Goal: Information Seeking & Learning: Find specific fact

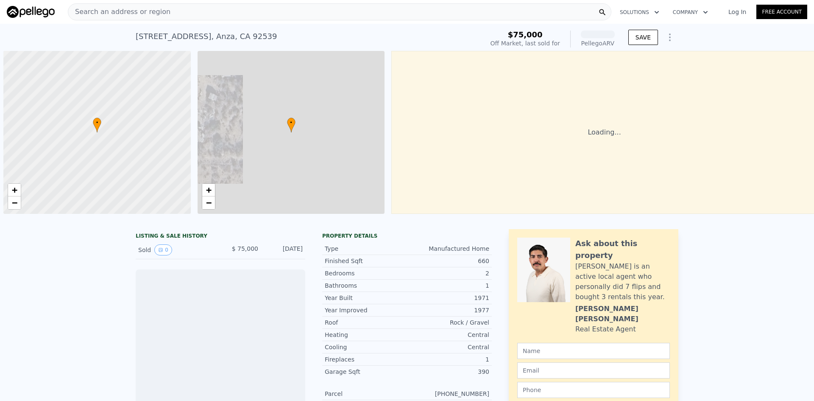
scroll to position [0, 3]
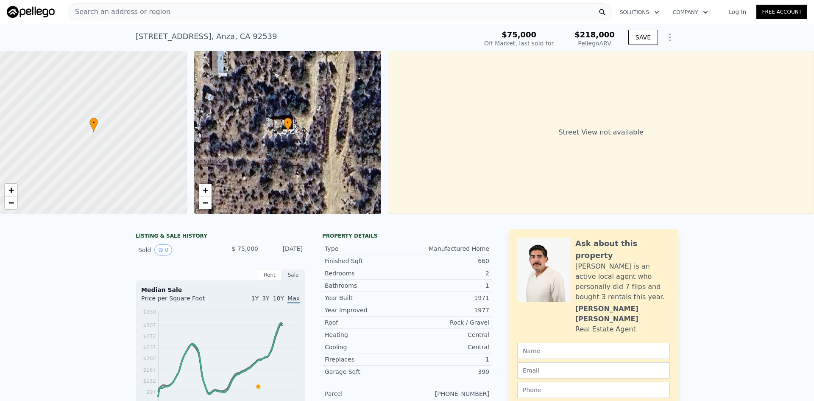
drag, startPoint x: 620, startPoint y: 45, endPoint x: 579, endPoint y: 37, distance: 41.5
click at [579, 37] on div "$75,000 Off Market, last sold for $218,000 Pellego ARV SAVE" at bounding box center [580, 39] width 198 height 24
click at [579, 37] on div "$218,000 Pellego ARV" at bounding box center [589, 39] width 51 height 17
drag, startPoint x: 618, startPoint y: 47, endPoint x: 574, endPoint y: 34, distance: 46.6
click at [574, 34] on div "$75,000 Off Market, last sold for $218,000 Pellego ARV SAVE" at bounding box center [580, 39] width 198 height 24
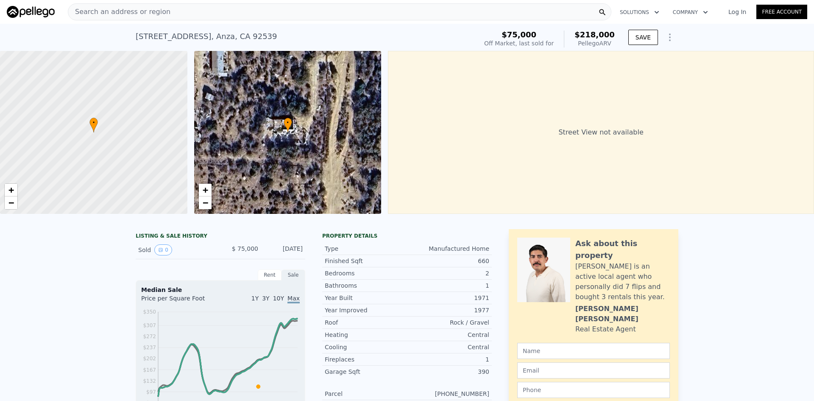
click at [574, 34] on div "$218,000 Pellego ARV" at bounding box center [589, 39] width 51 height 17
drag, startPoint x: 601, startPoint y: 41, endPoint x: 572, endPoint y: 35, distance: 29.4
click at [572, 35] on div "$75,000 Off Market, last sold for $218,000 Pellego ARV SAVE" at bounding box center [580, 39] width 198 height 24
click at [572, 35] on div "$218,000 Pellego ARV" at bounding box center [589, 39] width 51 height 17
drag, startPoint x: 616, startPoint y: 43, endPoint x: 582, endPoint y: 36, distance: 34.2
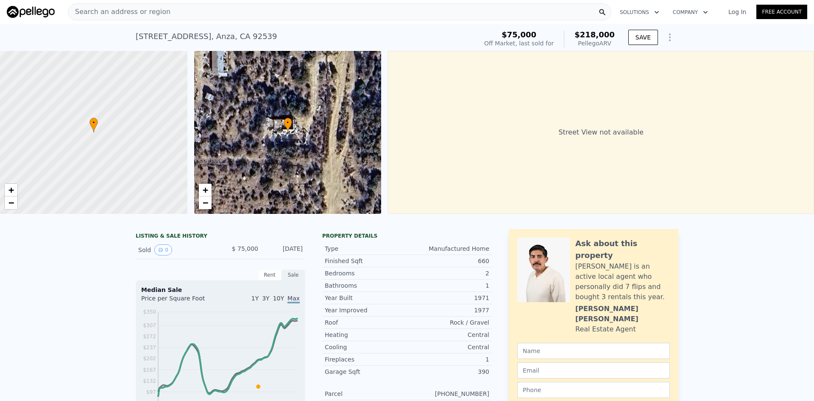
click at [582, 36] on div "$75,000 Off Market, last sold for $218,000 Pellego ARV" at bounding box center [549, 39] width 137 height 24
click at [573, 36] on div "$218,000 Pellego ARV" at bounding box center [589, 39] width 51 height 17
click at [196, 8] on div "Search an address or region" at bounding box center [340, 11] width 544 height 17
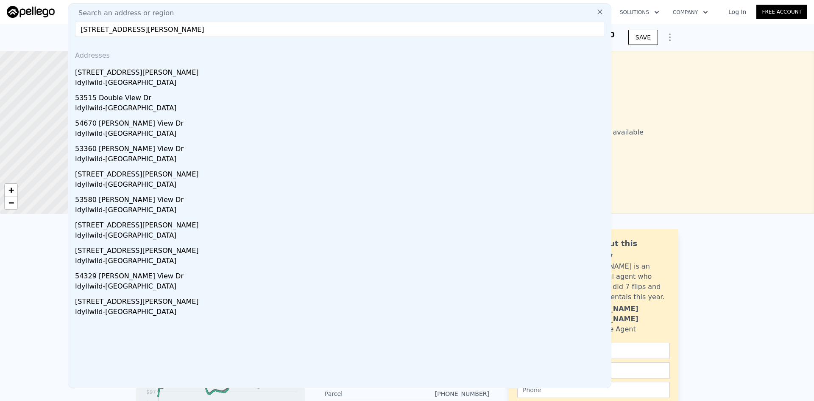
type input "[STREET_ADDRESS][PERSON_NAME]"
click at [597, 13] on icon at bounding box center [600, 12] width 8 height 8
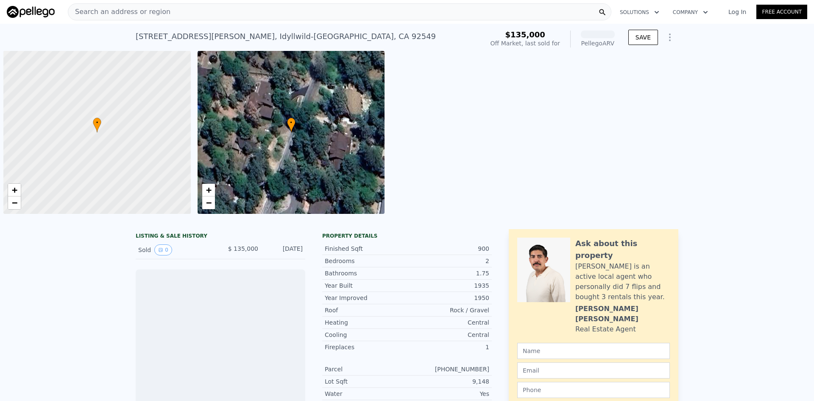
scroll to position [0, 3]
drag, startPoint x: 612, startPoint y: 44, endPoint x: 579, endPoint y: 31, distance: 35.8
click at [579, 31] on div "Pellego ARV" at bounding box center [592, 39] width 45 height 17
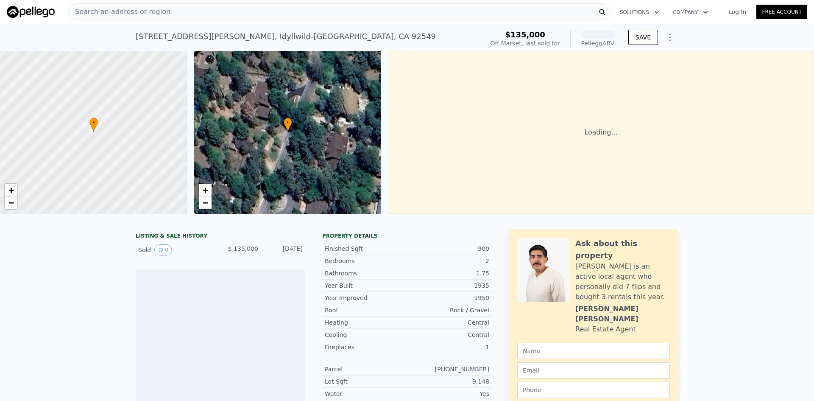
click at [579, 39] on div "Pellego ARV" at bounding box center [592, 39] width 45 height 17
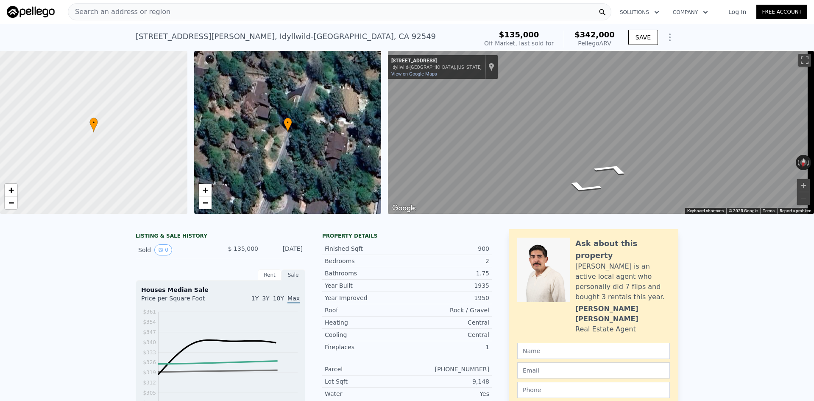
drag, startPoint x: 597, startPoint y: 40, endPoint x: 579, endPoint y: 36, distance: 18.6
click at [579, 36] on div "$342,000 Pellego ARV" at bounding box center [589, 39] width 51 height 17
click at [582, 49] on div "$135,000 Off Market, last sold for $342,000 Pellego ARV" at bounding box center [549, 39] width 137 height 24
drag, startPoint x: 559, startPoint y: 42, endPoint x: 500, endPoint y: 36, distance: 59.3
click at [500, 36] on div "$135,000 Off Market, last sold for $342,000 Pellego ARV" at bounding box center [549, 39] width 137 height 24
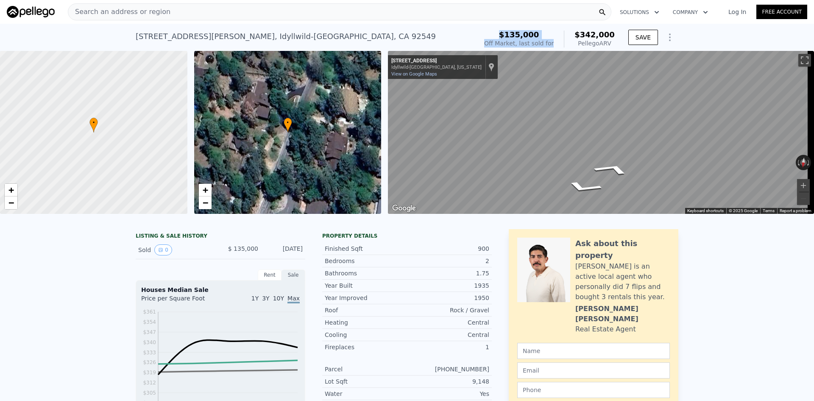
click at [500, 36] on div "$135,000 Off Market, last sold for $342,000 Pellego ARV" at bounding box center [549, 39] width 137 height 24
